Goal: Task Accomplishment & Management: Complete application form

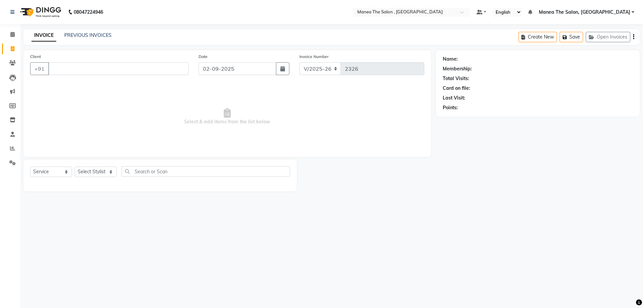
select select "7201"
select select "service"
click at [91, 170] on select "Select Stylist [PERSON_NAME] Manager [PERSON_NAME] [PERSON_NAME] [PERSON_NAME]" at bounding box center [96, 172] width 42 height 10
select select "82447"
click at [75, 167] on select "Select Stylist [PERSON_NAME] Manager [PERSON_NAME] [PERSON_NAME] [PERSON_NAME]" at bounding box center [96, 172] width 42 height 10
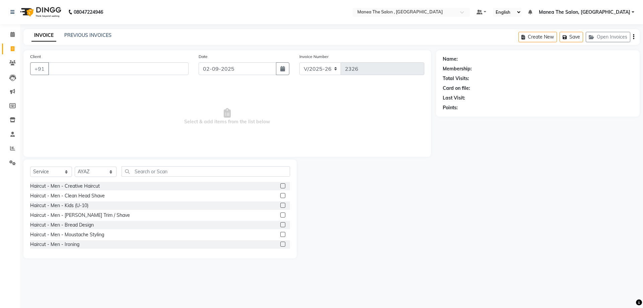
click at [280, 185] on label at bounding box center [282, 185] width 5 height 5
click at [280, 185] on input "checkbox" at bounding box center [282, 186] width 4 height 4
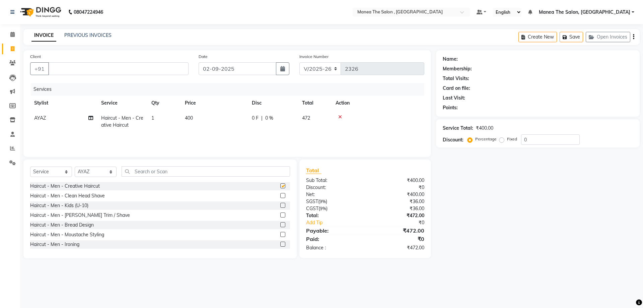
checkbox input "false"
click at [280, 213] on label at bounding box center [282, 214] width 5 height 5
click at [280, 213] on input "checkbox" at bounding box center [282, 215] width 4 height 4
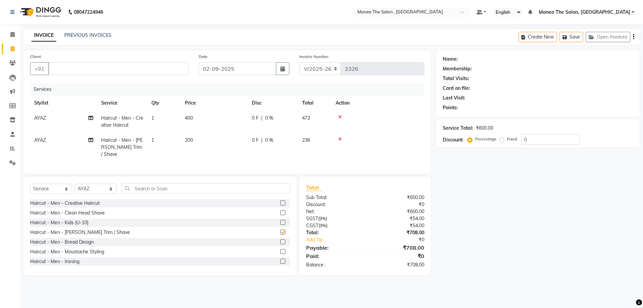
checkbox input "false"
click at [173, 69] on input "Client" at bounding box center [118, 68] width 140 height 13
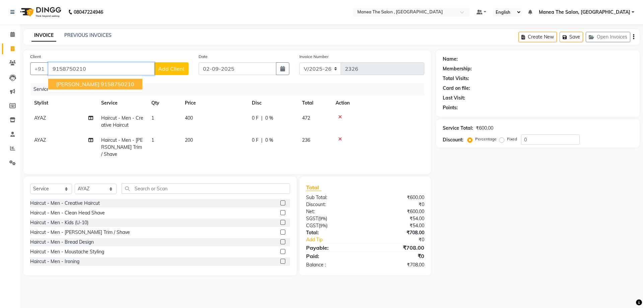
click at [101, 84] on ngb-highlight "9158750210" at bounding box center [118, 84] width 34 height 7
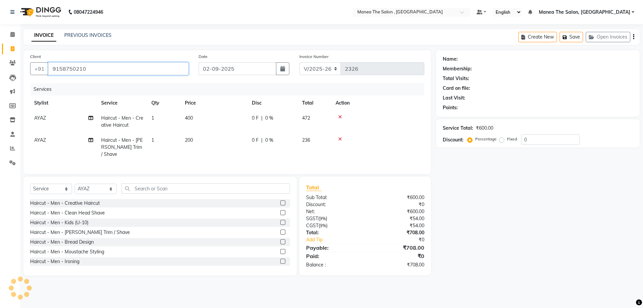
type input "9158750210"
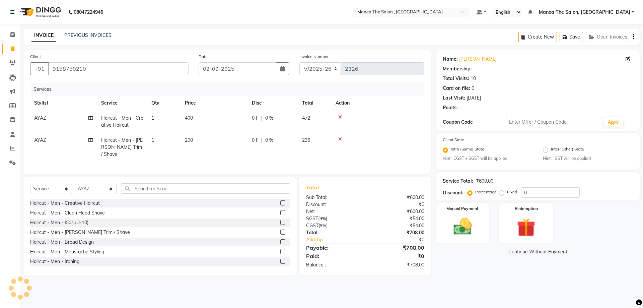
select select "1: Object"
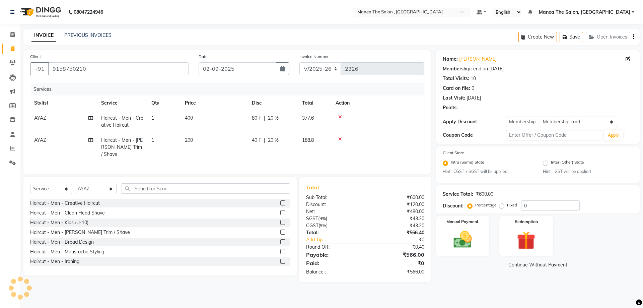
type input "20"
click at [460, 246] on img at bounding box center [462, 240] width 31 height 22
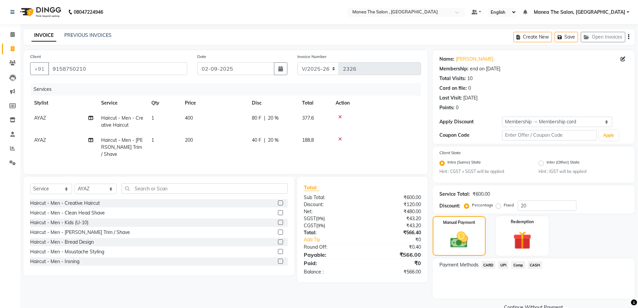
click at [504, 265] on span "UPI" at bounding box center [503, 265] width 10 height 8
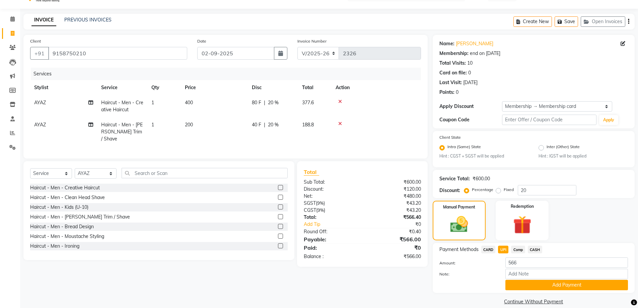
scroll to position [24, 0]
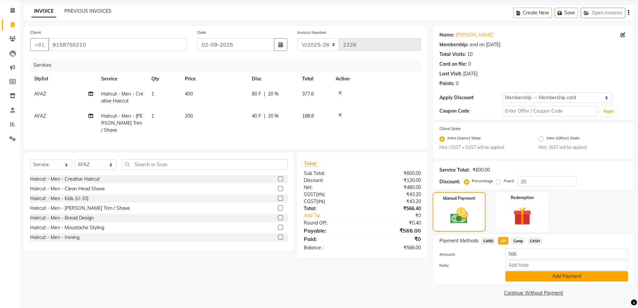
click at [579, 275] on button "Add Payment" at bounding box center [567, 276] width 123 height 10
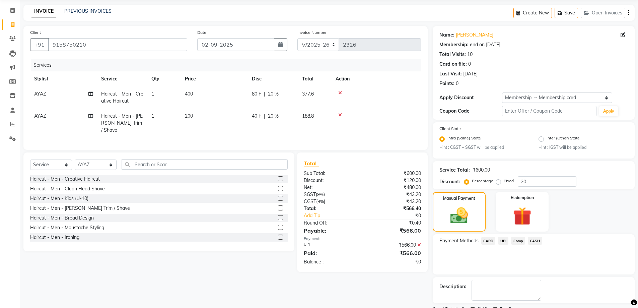
scroll to position [52, 0]
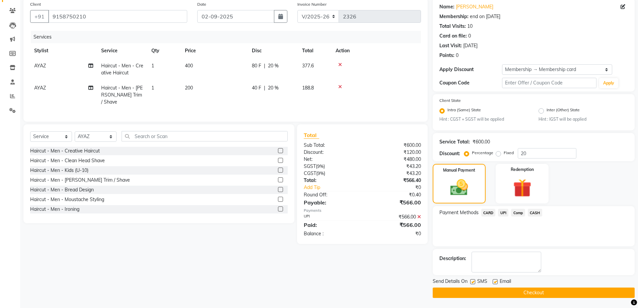
click at [567, 291] on button "Checkout" at bounding box center [534, 293] width 202 height 10
